Goal: Task Accomplishment & Management: Complete application form

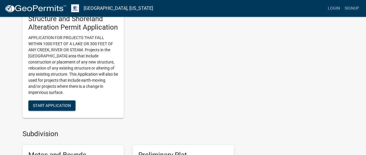
scroll to position [405, 0]
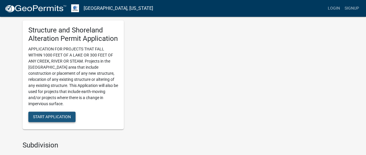
click at [38, 117] on span "Start Application" at bounding box center [52, 116] width 38 height 5
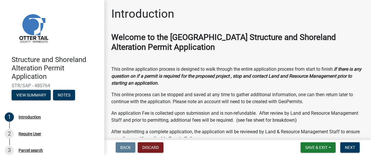
drag, startPoint x: 359, startPoint y: 0, endPoint x: 227, endPoint y: 14, distance: 132.7
click at [227, 14] on div "Introduction" at bounding box center [237, 16] width 252 height 19
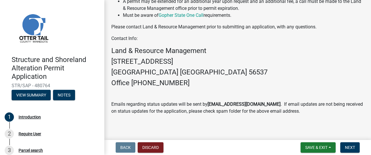
scroll to position [243, 0]
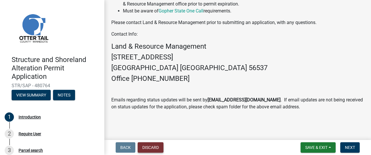
click at [151, 149] on button "Discard" at bounding box center [151, 147] width 26 height 10
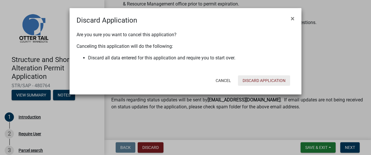
drag, startPoint x: 249, startPoint y: 81, endPoint x: 245, endPoint y: 83, distance: 4.1
click at [249, 81] on button "Discard Application" at bounding box center [264, 80] width 52 height 10
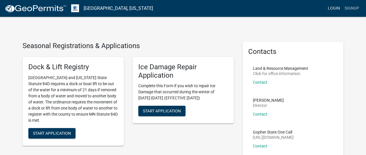
click at [331, 8] on link "Login" at bounding box center [334, 8] width 17 height 11
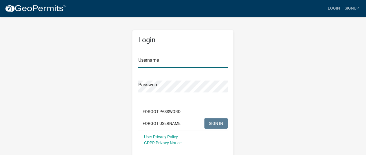
click at [148, 61] on input "Username" at bounding box center [183, 62] width 90 height 12
type input "[EMAIL_ADDRESS][DOMAIN_NAME]"
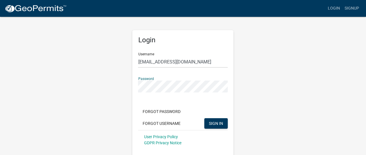
click at [204, 118] on button "SIGN IN" at bounding box center [215, 123] width 23 height 10
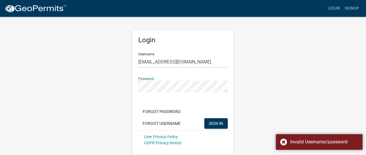
click at [124, 91] on div "Login Username cismail@midco.net Password Forgot Password Forgot Username SIGN …" at bounding box center [183, 88] width 330 height 144
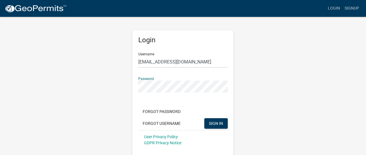
click at [204, 118] on button "SIGN IN" at bounding box center [215, 123] width 23 height 10
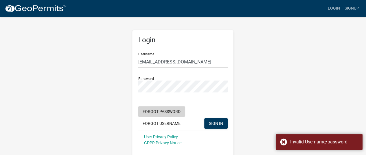
click at [144, 110] on button "Forgot Password" at bounding box center [161, 111] width 47 height 10
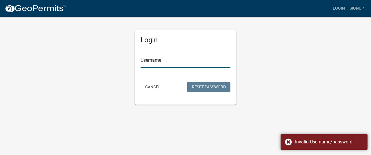
click at [151, 61] on input "Username" at bounding box center [185, 62] width 90 height 12
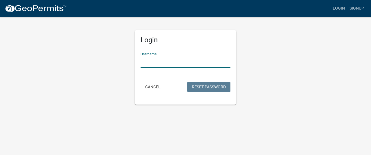
type input "[EMAIL_ADDRESS][DOMAIN_NAME]"
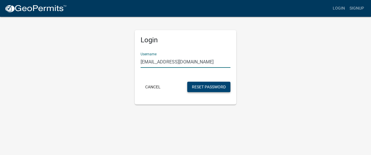
click at [197, 87] on button "Reset Password" at bounding box center [208, 87] width 43 height 10
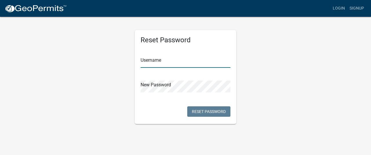
click at [153, 61] on input "text" at bounding box center [185, 62] width 90 height 12
type input "[EMAIL_ADDRESS][DOMAIN_NAME]"
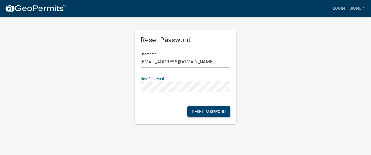
click at [215, 112] on button "Reset Password" at bounding box center [208, 111] width 43 height 10
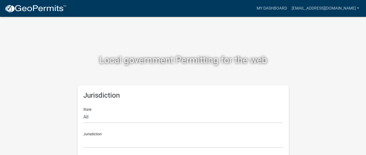
scroll to position [9, 0]
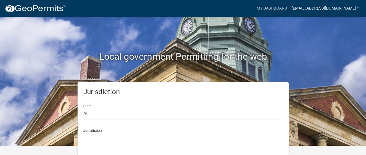
click at [359, 7] on link "[EMAIL_ADDRESS][DOMAIN_NAME]" at bounding box center [325, 8] width 72 height 11
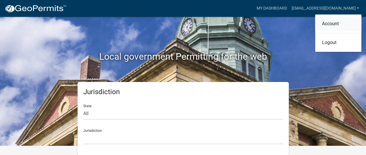
click at [332, 25] on link "Account" at bounding box center [338, 24] width 46 height 14
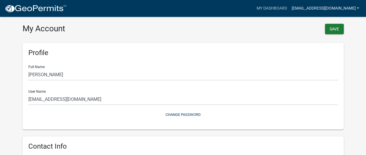
click at [357, 8] on link "[EMAIL_ADDRESS][DOMAIN_NAME]" at bounding box center [325, 8] width 72 height 11
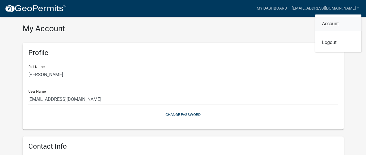
click at [324, 24] on link "Account" at bounding box center [338, 24] width 46 height 14
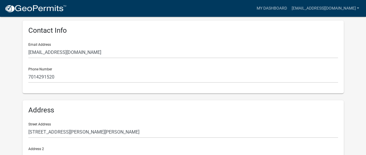
scroll to position [182, 0]
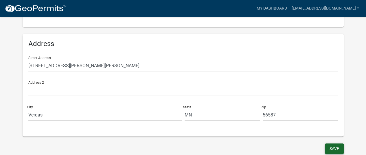
click at [331, 147] on button "Save" at bounding box center [334, 148] width 19 height 10
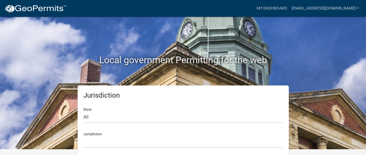
scroll to position [9, 0]
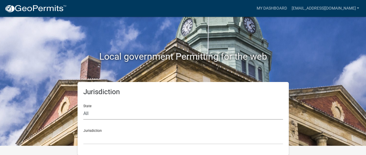
click at [84, 113] on select "All [US_STATE] [US_STATE] [US_STATE] [US_STATE] [US_STATE] [US_STATE] [US_STATE…" at bounding box center [183, 114] width 200 height 12
select select "[US_STATE]"
click at [83, 108] on select "All [US_STATE] [US_STATE] [US_STATE] [US_STATE] [US_STATE] [US_STATE] [US_STATE…" at bounding box center [183, 114] width 200 height 12
drag, startPoint x: 102, startPoint y: 133, endPoint x: 108, endPoint y: 136, distance: 6.5
click at [105, 135] on select "[GEOGRAPHIC_DATA], [US_STATE] [GEOGRAPHIC_DATA], [US_STATE] [GEOGRAPHIC_DATA], …" at bounding box center [183, 138] width 200 height 12
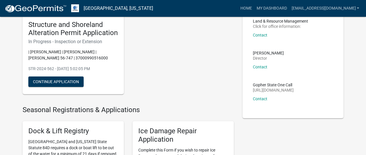
scroll to position [38, 0]
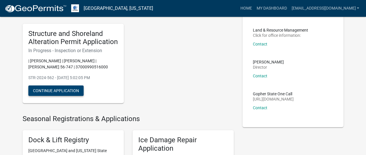
click at [61, 92] on button "Continue Application" at bounding box center [55, 90] width 55 height 10
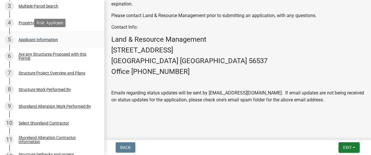
scroll to position [145, 0]
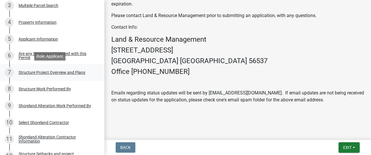
click at [77, 73] on div "Structure Project Overview and Plans" at bounding box center [52, 72] width 67 height 4
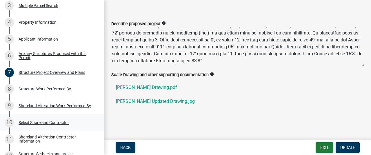
scroll to position [174, 0]
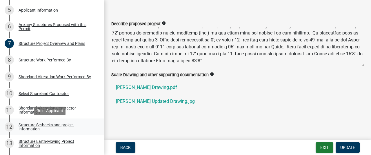
click at [48, 124] on div "Structure Setbacks and project information" at bounding box center [57, 127] width 76 height 8
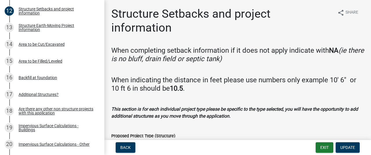
scroll to position [87, 0]
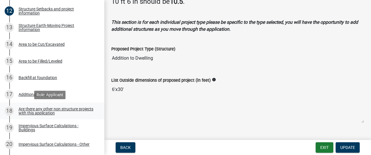
click at [53, 112] on div "Are there any other non structure projects with this application" at bounding box center [57, 111] width 76 height 8
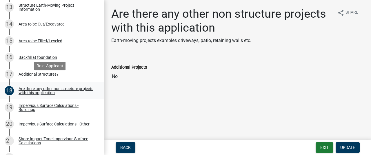
scroll to position [318, 0]
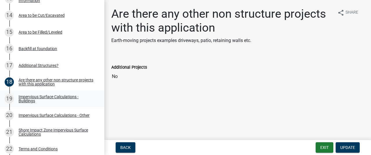
click at [58, 96] on div "Impervious Surface Calculations - Buildings" at bounding box center [57, 99] width 76 height 8
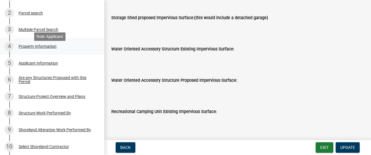
scroll to position [112, 0]
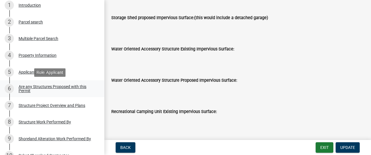
click at [35, 87] on div "Are any Structures Proposed with this Permit" at bounding box center [57, 89] width 76 height 8
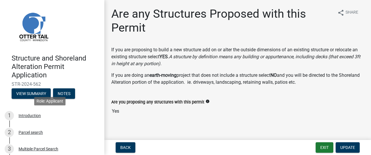
scroll to position [0, 0]
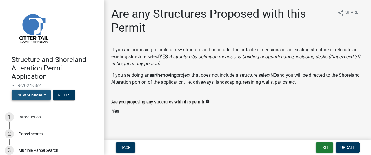
click at [30, 95] on button "View Summary" at bounding box center [31, 95] width 39 height 10
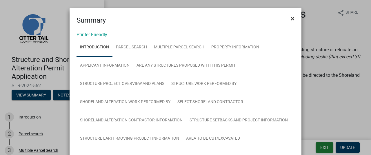
click at [290, 19] on span "×" at bounding box center [292, 18] width 4 height 8
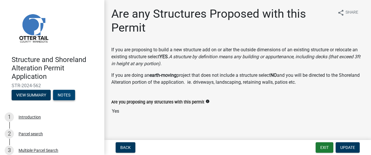
click at [72, 95] on button "Notes" at bounding box center [64, 95] width 22 height 10
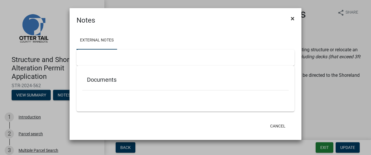
click at [292, 18] on span "×" at bounding box center [292, 18] width 4 height 8
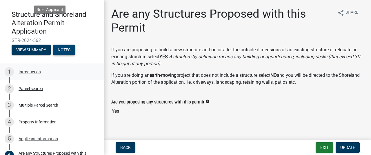
scroll to position [116, 0]
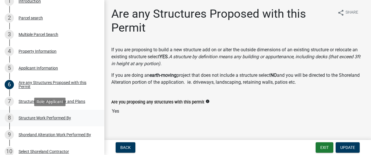
click at [63, 117] on div "Structure Work Performed By" at bounding box center [45, 118] width 52 height 4
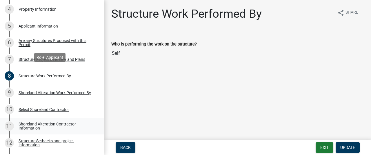
scroll to position [174, 0]
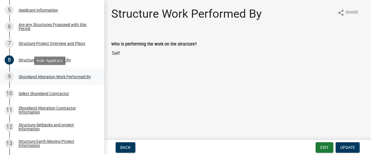
click at [45, 75] on div "Shoreland Alteration Work Performed By" at bounding box center [55, 77] width 72 height 4
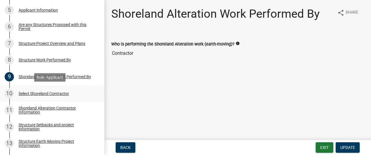
click at [48, 93] on div "Select Shoreland Contractor" at bounding box center [44, 93] width 50 height 4
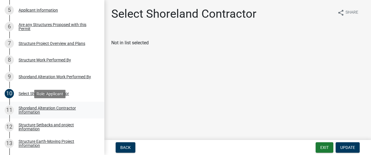
click at [43, 108] on div "Shoreland Alteration Contractor Information" at bounding box center [57, 110] width 76 height 8
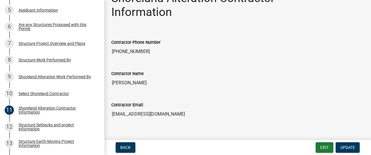
scroll to position [24, 0]
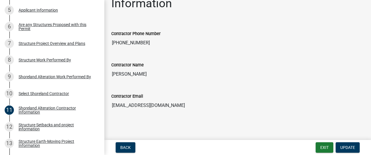
drag, startPoint x: 143, startPoint y: 75, endPoint x: 107, endPoint y: 72, distance: 35.7
click at [107, 72] on div "Contractor Name [PERSON_NAME]" at bounding box center [237, 68] width 261 height 31
click at [138, 72] on input "[PERSON_NAME]" at bounding box center [237, 74] width 252 height 12
drag, startPoint x: 138, startPoint y: 72, endPoint x: 108, endPoint y: 71, distance: 29.8
click at [108, 71] on div "Contractor Name [PERSON_NAME]" at bounding box center [237, 68] width 261 height 31
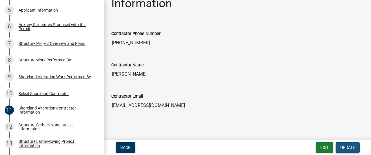
click at [345, 147] on span "Update" at bounding box center [347, 147] width 15 height 5
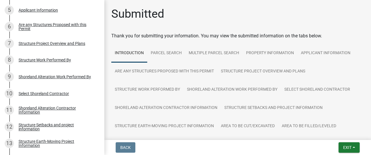
scroll to position [0, 0]
drag, startPoint x: 67, startPoint y: 108, endPoint x: 71, endPoint y: 109, distance: 3.6
click at [67, 108] on div "Shoreland Alteration Contractor Information" at bounding box center [57, 110] width 76 height 8
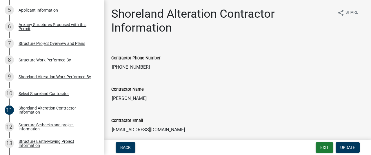
click at [140, 99] on input "[PERSON_NAME]" at bounding box center [237, 99] width 252 height 12
click at [68, 142] on div "Structure Earth-Moving Project Information" at bounding box center [57, 143] width 76 height 8
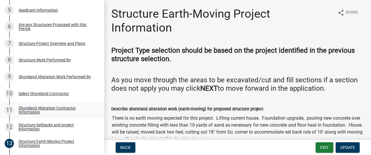
click at [63, 109] on div "Shoreland Alteration Contractor Information" at bounding box center [57, 110] width 76 height 8
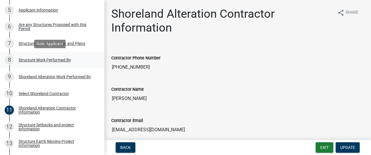
click at [50, 59] on div "Structure Work Performed By" at bounding box center [45, 60] width 52 height 4
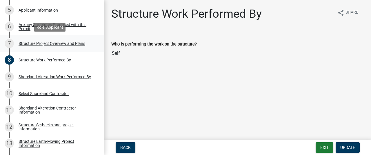
click at [71, 44] on div "Structure Project Overview and Plans" at bounding box center [52, 43] width 67 height 4
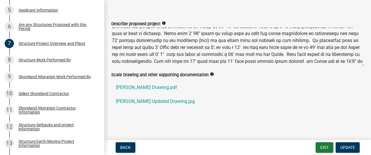
scroll to position [28, 0]
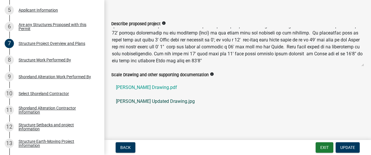
click at [125, 102] on link "[PERSON_NAME] Updated Drawing.jpg" at bounding box center [237, 101] width 252 height 14
